Goal: Information Seeking & Learning: Learn about a topic

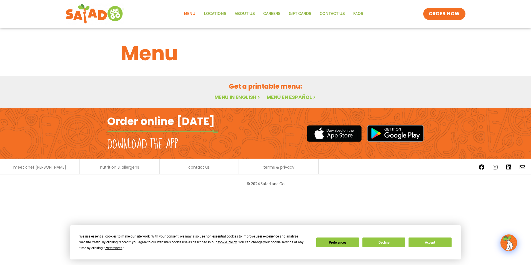
click at [192, 15] on link "Menu" at bounding box center [190, 14] width 20 height 13
click at [376, 242] on button "Decline" at bounding box center [384, 243] width 43 height 10
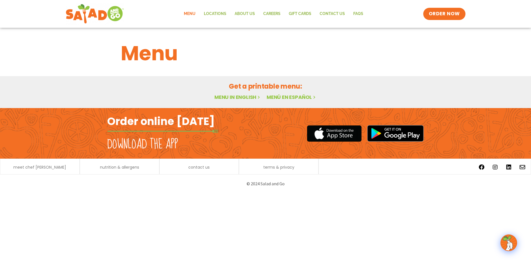
click at [236, 98] on link "Menu in English" at bounding box center [237, 97] width 47 height 7
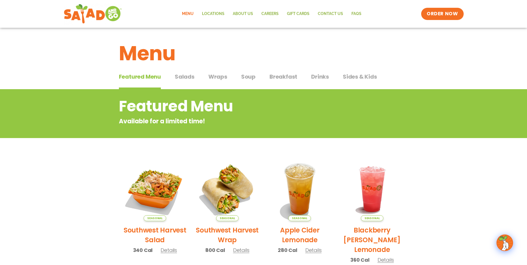
click at [218, 79] on span "Wraps" at bounding box center [217, 77] width 19 height 8
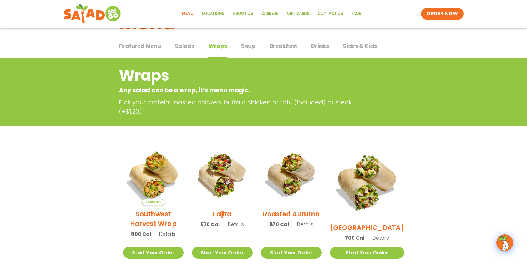
scroll to position [111, 0]
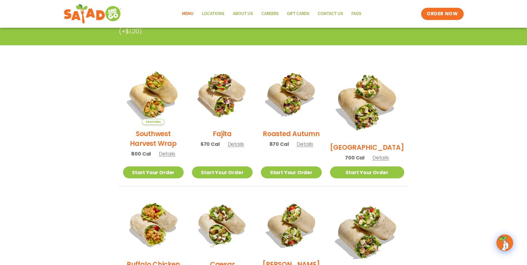
drag, startPoint x: 372, startPoint y: 111, endPoint x: 507, endPoint y: 130, distance: 136.1
click at [514, 127] on section "Wraps Any salad can be a wrap, it’s menu magic. Pick your protein: roasted chic…" at bounding box center [263, 206] width 527 height 456
click at [388, 154] on span "Details" at bounding box center [381, 157] width 16 height 7
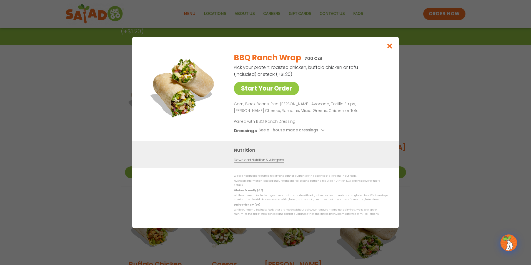
click at [444, 142] on div "Start Your Order BBQ Ranch Wrap 700 Cal Pick your protein: roasted chicken, buf…" at bounding box center [265, 132] width 531 height 265
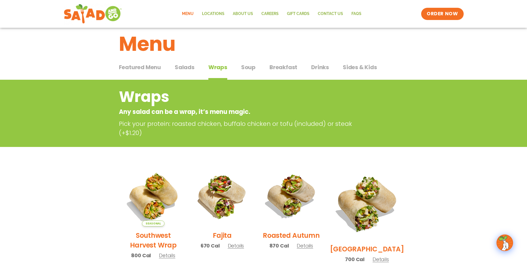
scroll to position [0, 0]
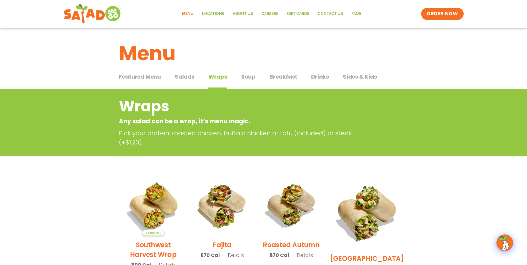
click at [136, 75] on span "Featured Menu" at bounding box center [140, 77] width 42 height 8
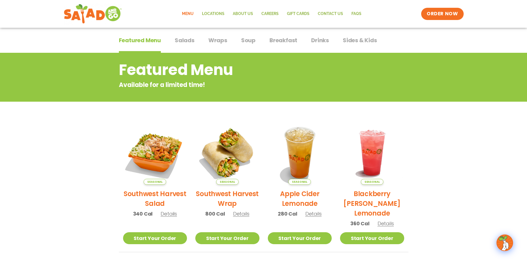
scroll to position [28, 0]
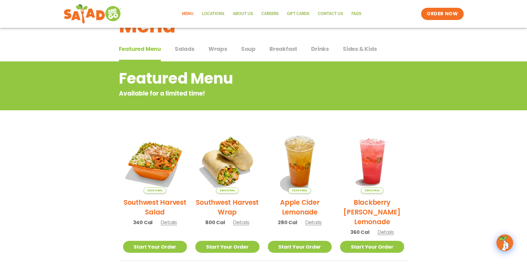
click at [326, 50] on span "Drinks" at bounding box center [320, 49] width 18 height 8
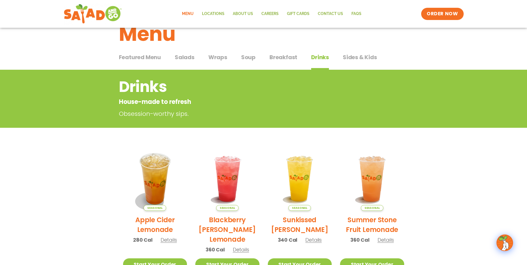
scroll to position [9, 0]
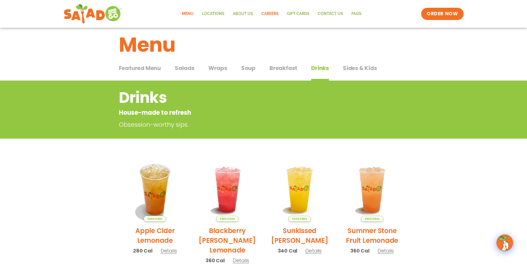
click at [269, 15] on link "Careers" at bounding box center [270, 14] width 26 height 13
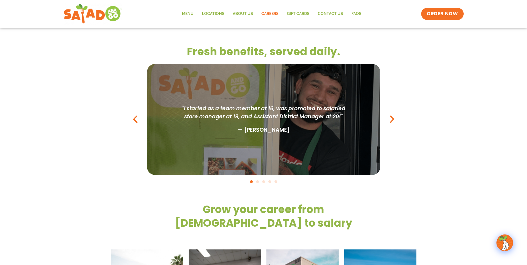
scroll to position [528, 0]
